Goal: Register for event/course

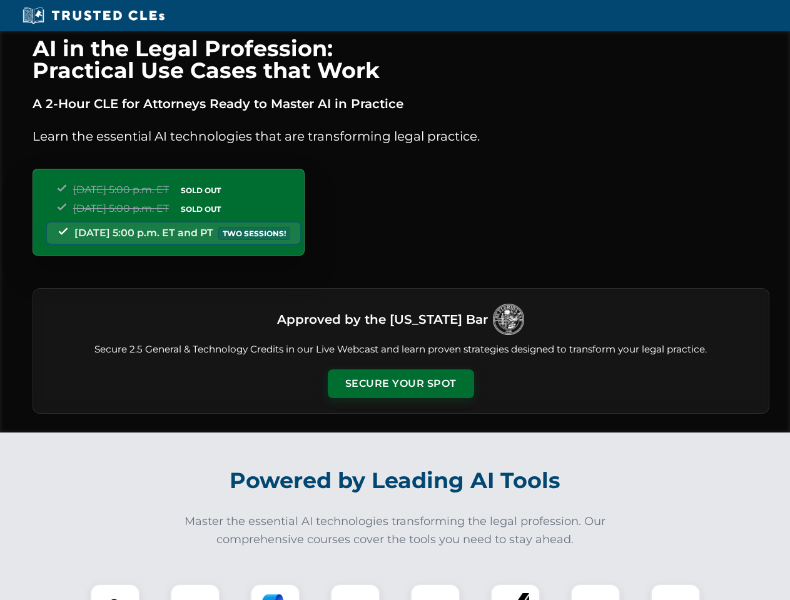
click at [400, 384] on button "Secure Your Spot" at bounding box center [401, 384] width 146 height 29
click at [115, 592] on img at bounding box center [115, 609] width 36 height 36
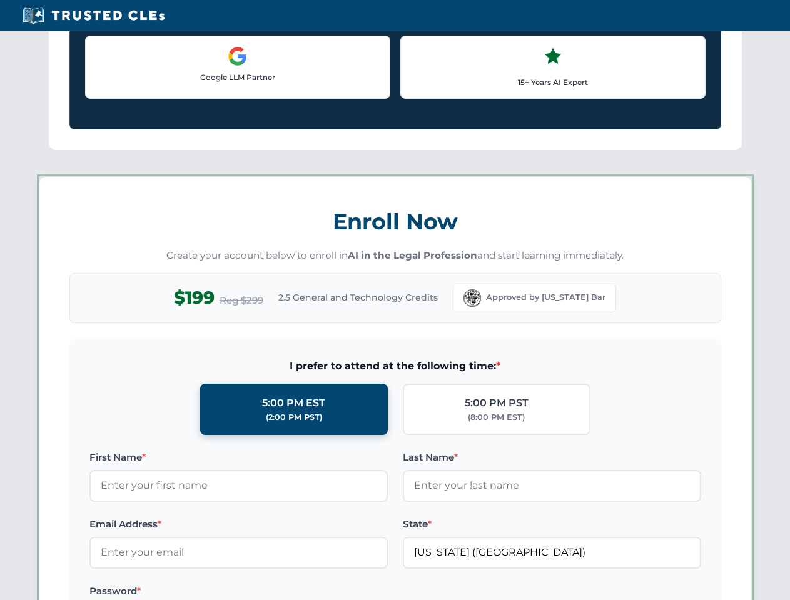
click at [275, 592] on label "Password *" at bounding box center [238, 591] width 298 height 15
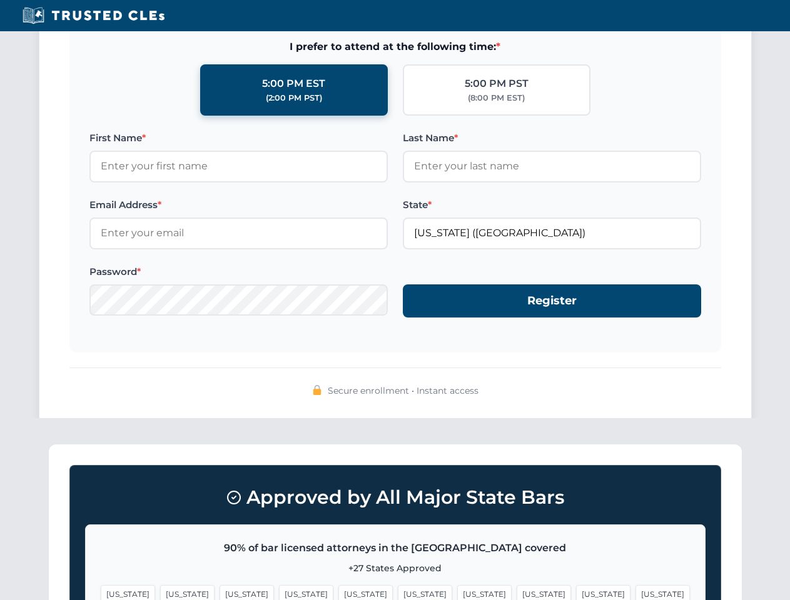
click at [576, 592] on span "[US_STATE]" at bounding box center [603, 594] width 54 height 18
